Goal: Find specific page/section: Find specific page/section

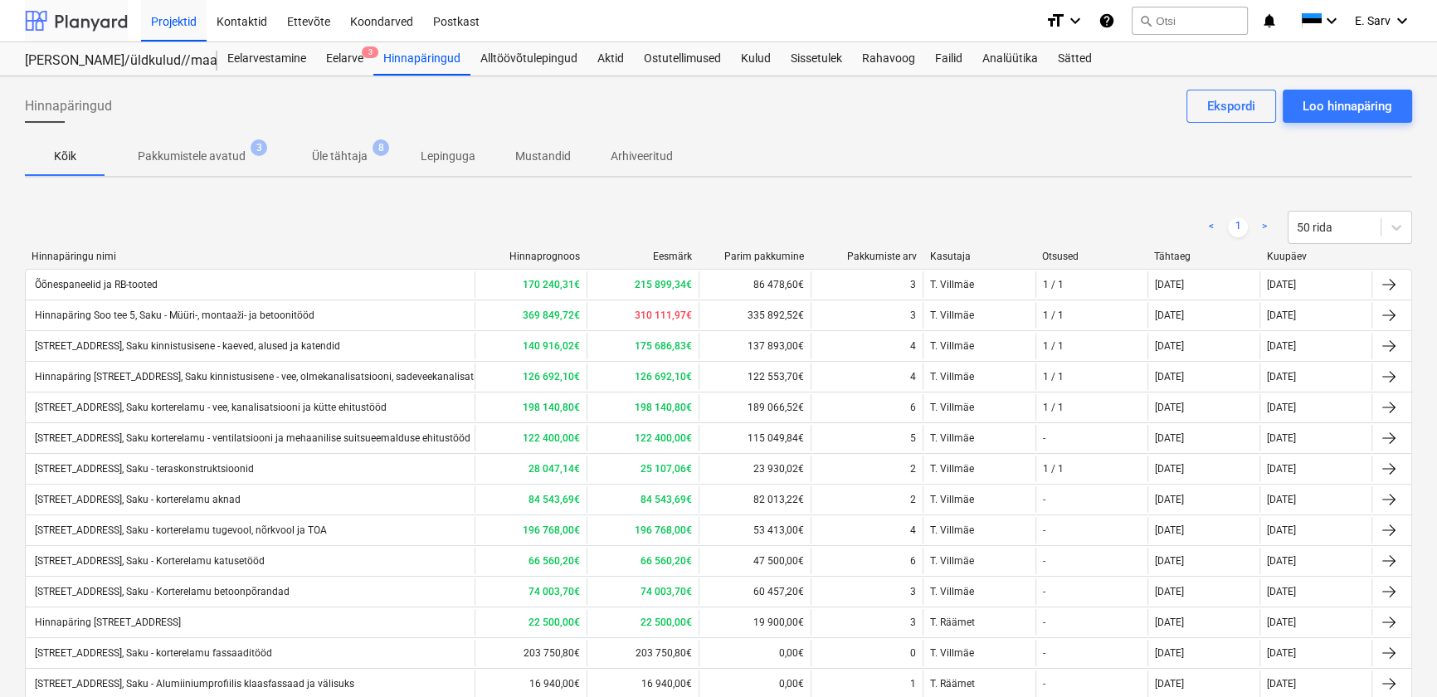
click at [88, 32] on div at bounding box center [76, 20] width 103 height 41
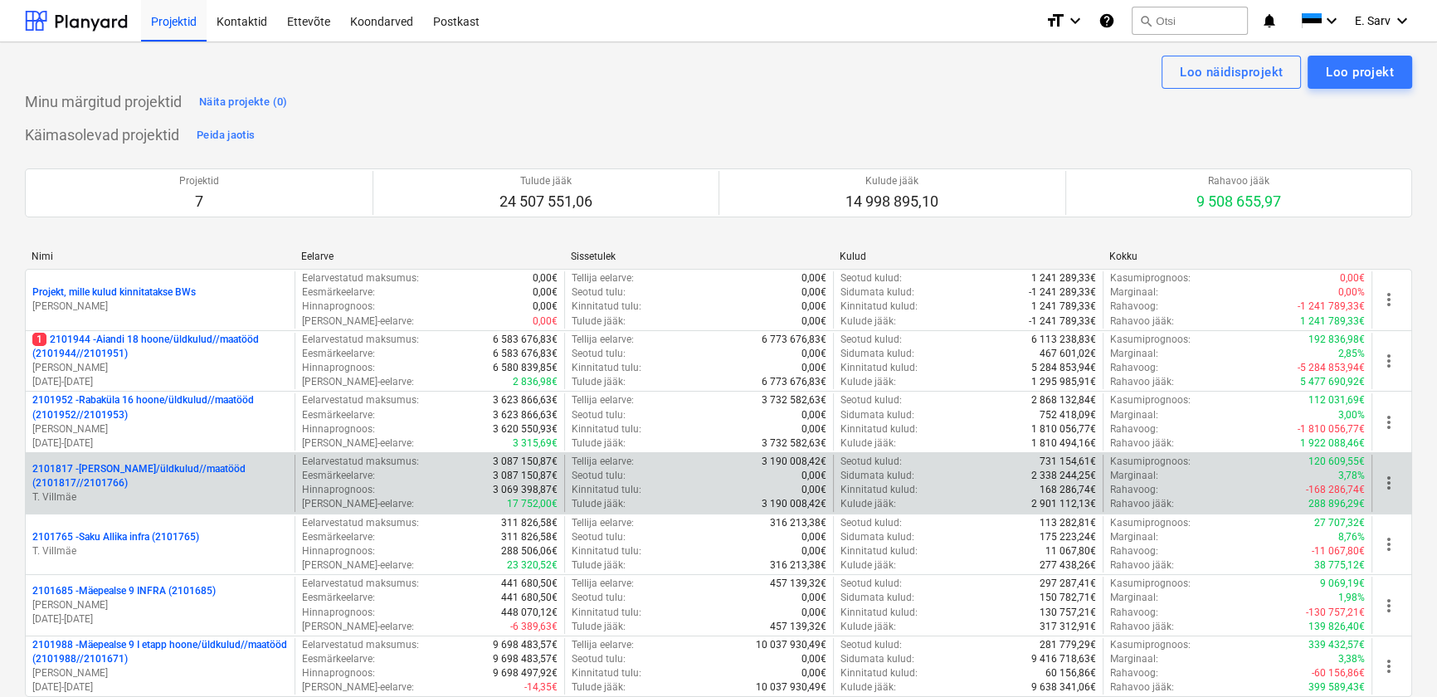
click at [147, 474] on p "2101817 - [PERSON_NAME]/üldkulud//maatööd (2101817//2101766)" at bounding box center [160, 476] width 256 height 28
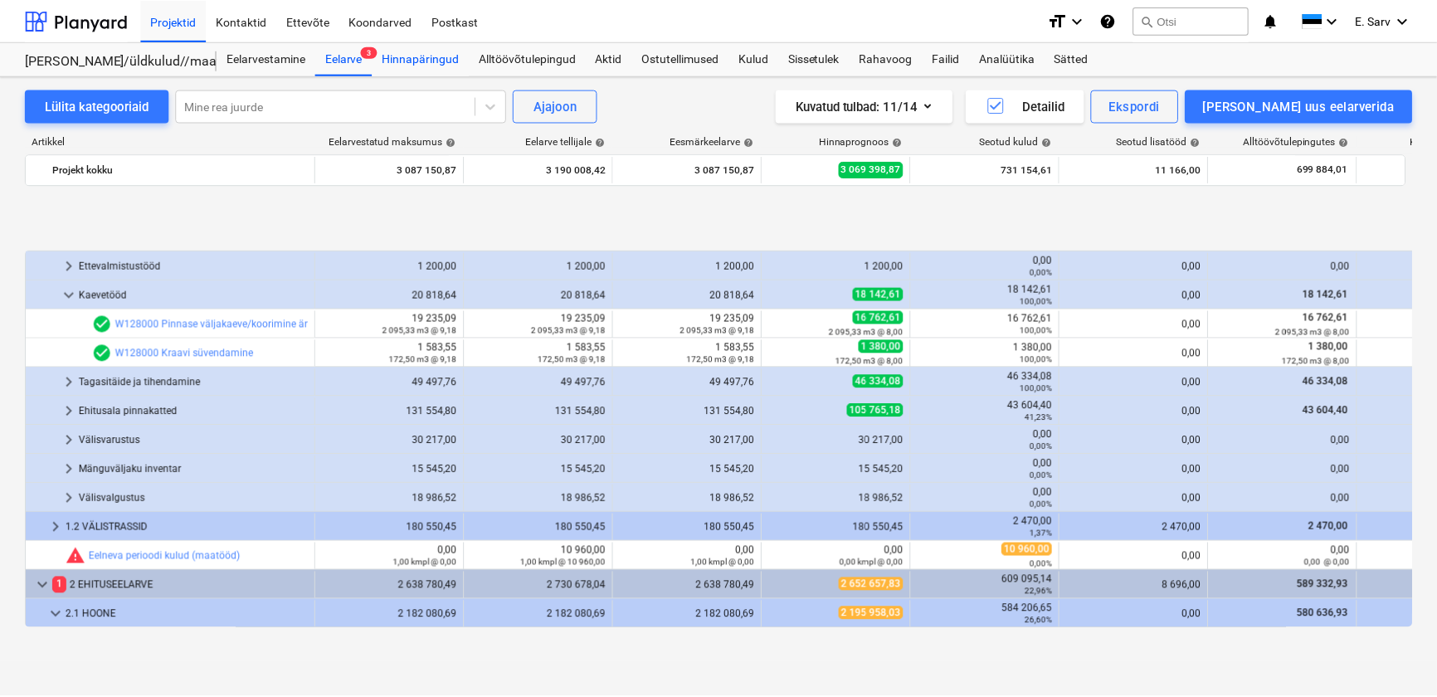
scroll to position [657, 0]
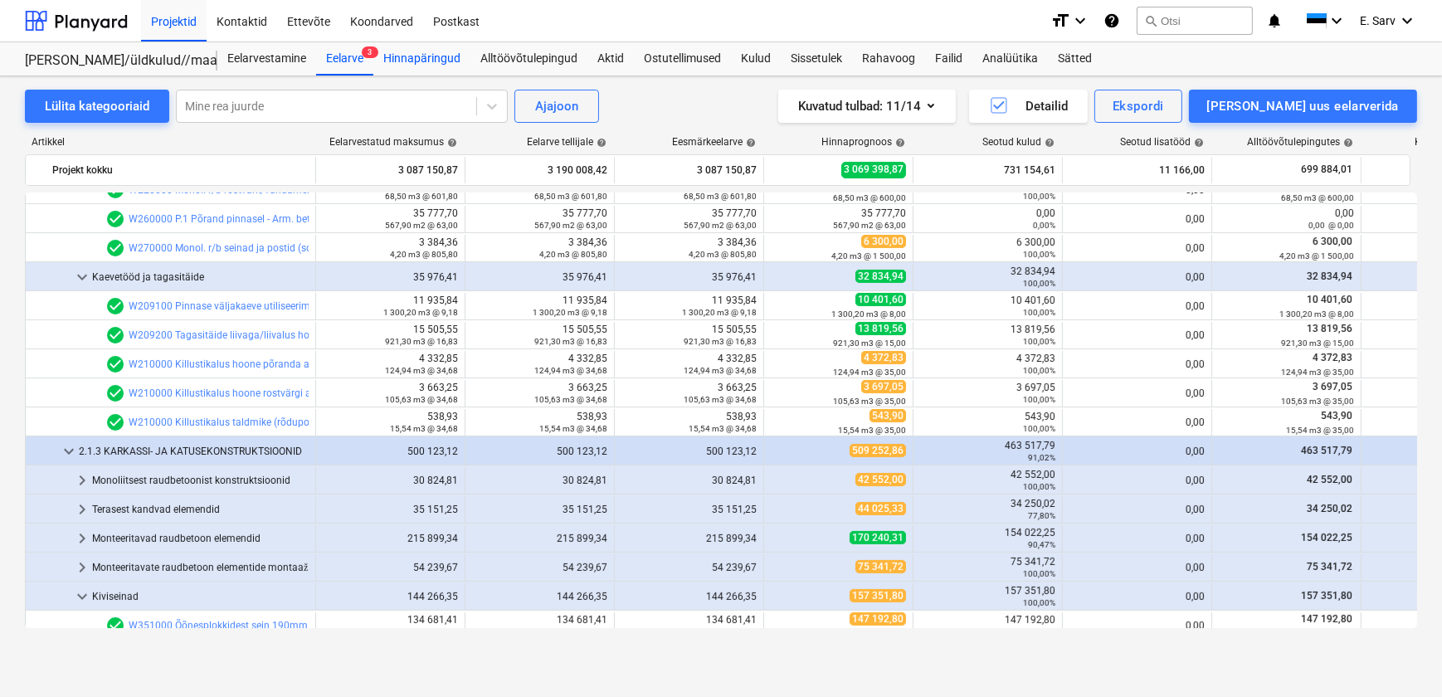
click at [422, 55] on div "Hinnapäringud" at bounding box center [421, 58] width 97 height 33
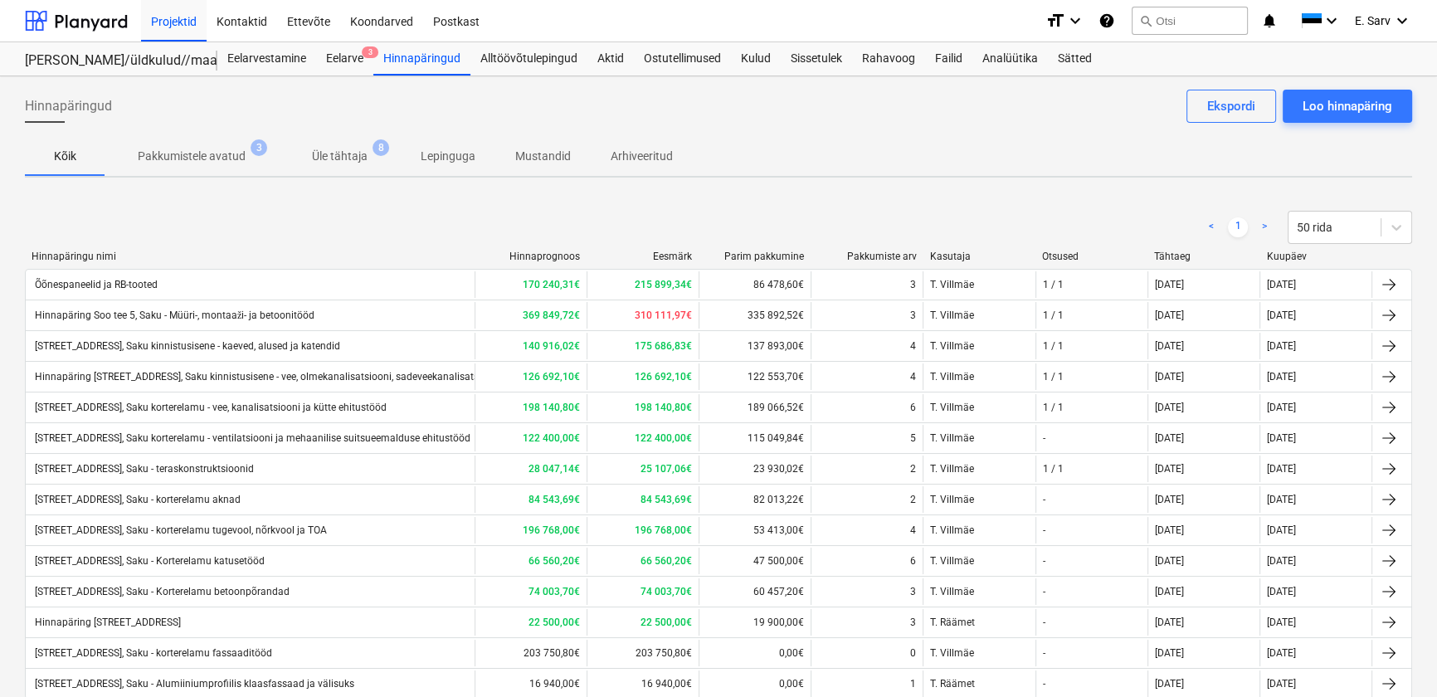
scroll to position [75, 0]
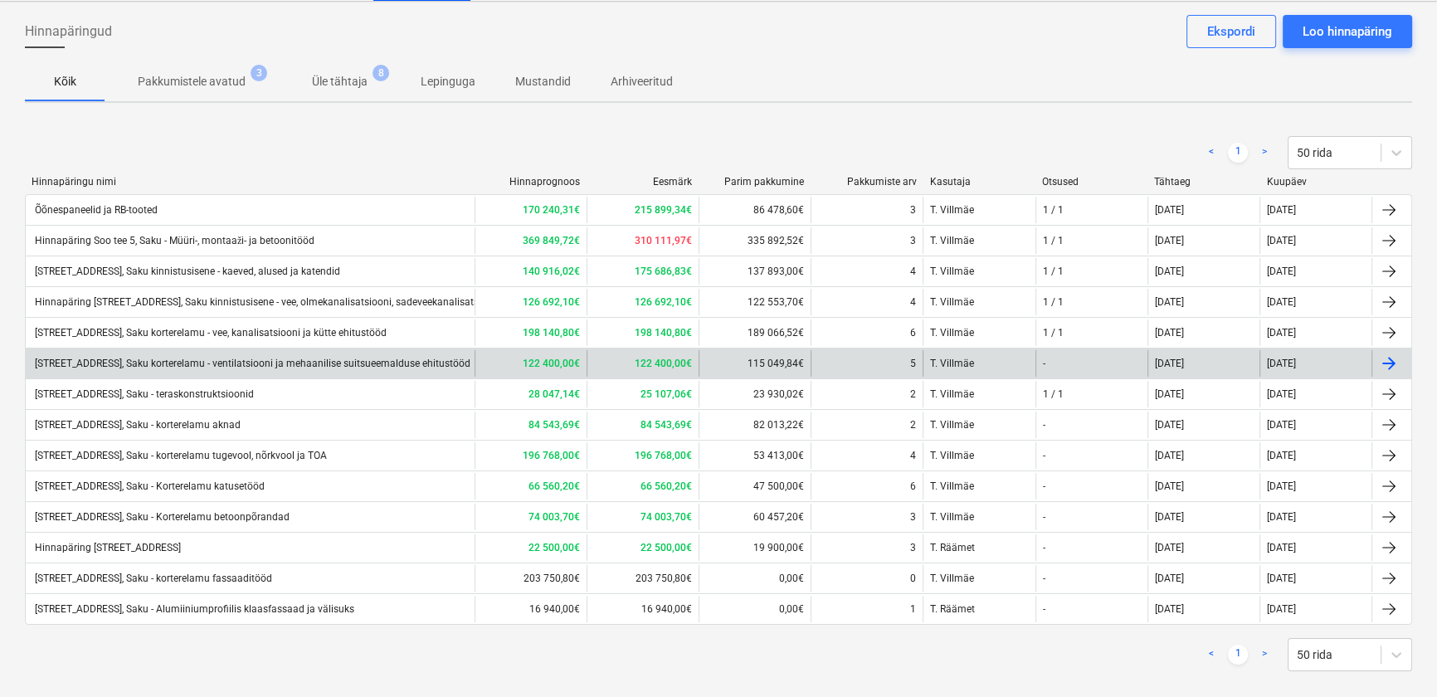
click at [389, 358] on div "[STREET_ADDRESS], Saku korterelamu - ventilatsiooni ja mehaanilise suitsueemald…" at bounding box center [251, 364] width 438 height 12
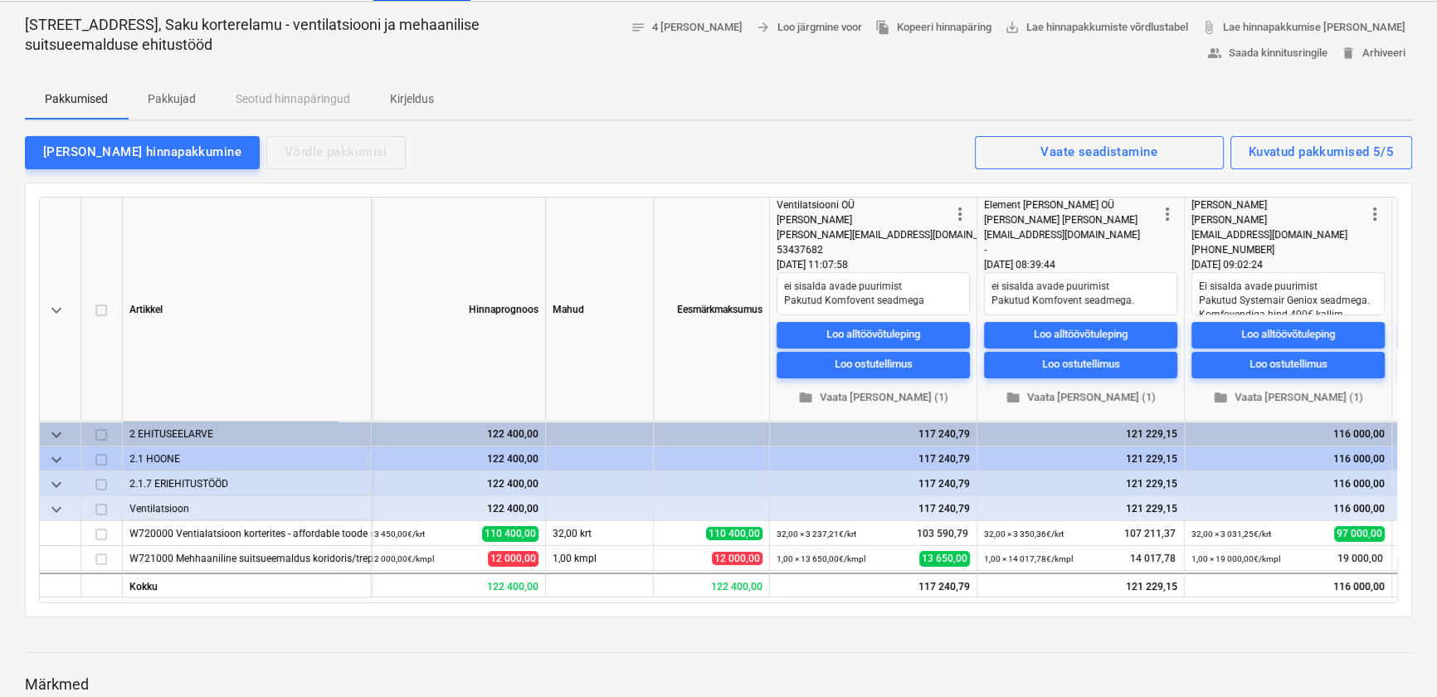
type textarea "x"
